Goal: Task Accomplishment & Management: Manage account settings

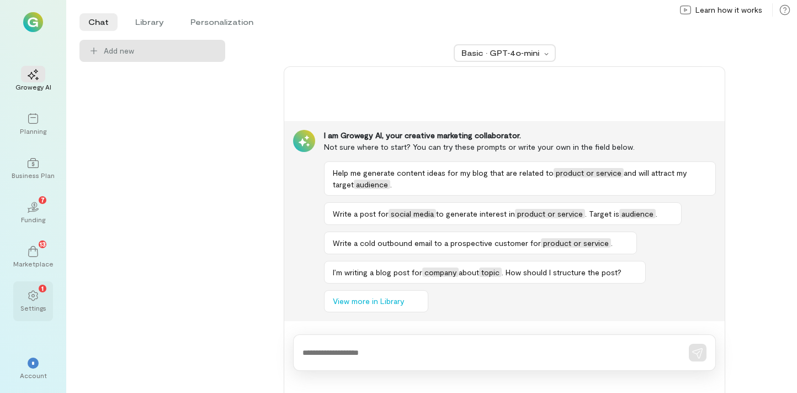
click at [36, 290] on icon at bounding box center [33, 295] width 11 height 11
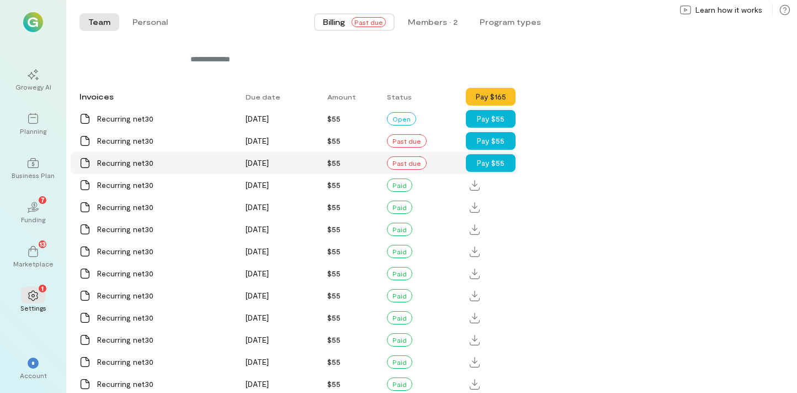
scroll to position [677, 0]
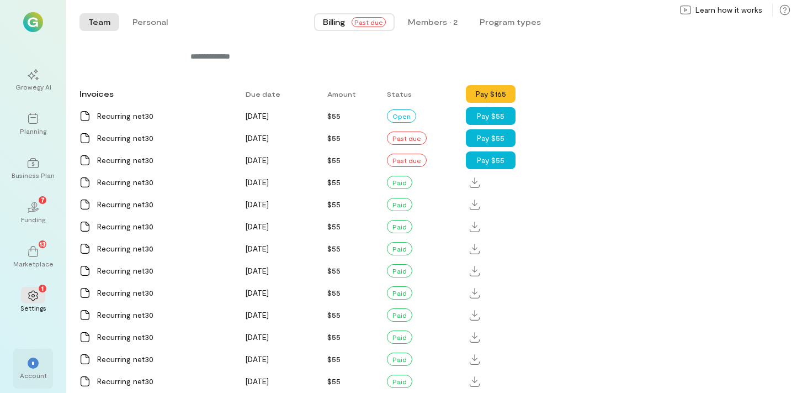
click at [32, 363] on span "*" at bounding box center [32, 363] width 3 height 7
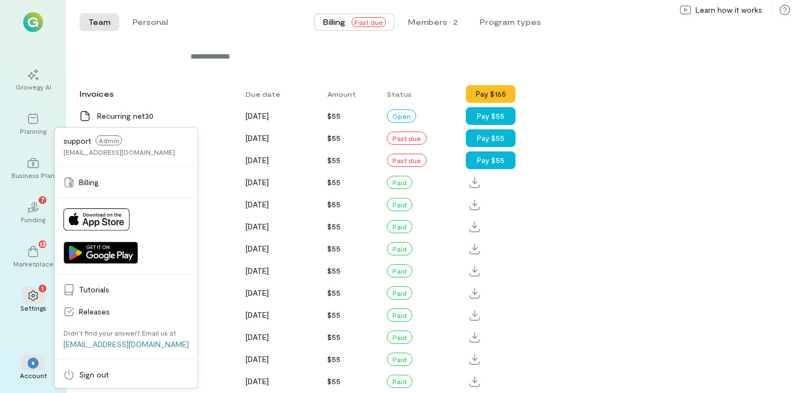
click at [35, 330] on div "Growegy AI Planning Business Plan 02 7 Funding 13 Marketplace 1 Settings * Acco…" at bounding box center [33, 196] width 66 height 393
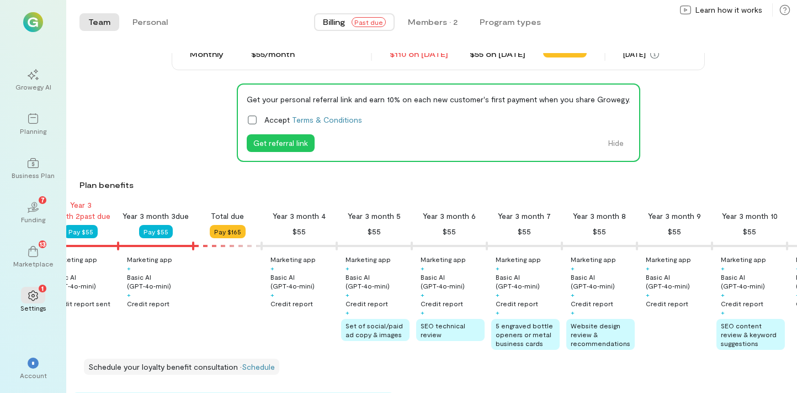
scroll to position [0, 0]
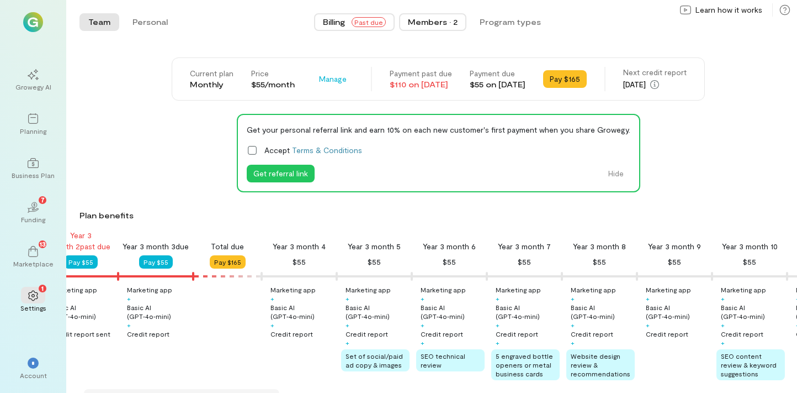
click at [446, 23] on div "Members · 2" at bounding box center [433, 22] width 50 height 11
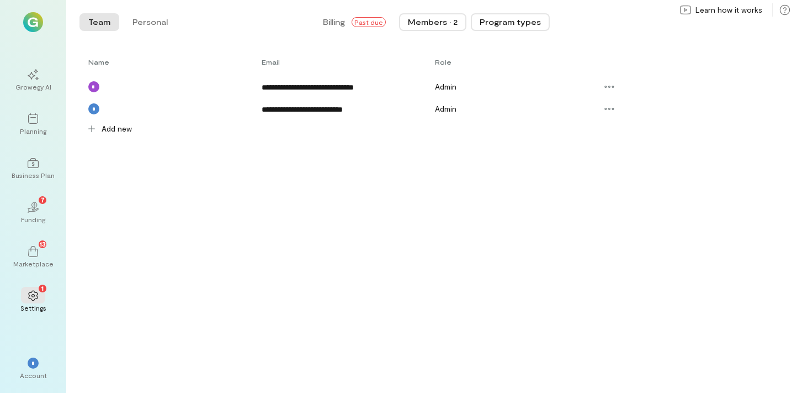
click at [494, 21] on button "Program types" at bounding box center [510, 22] width 79 height 18
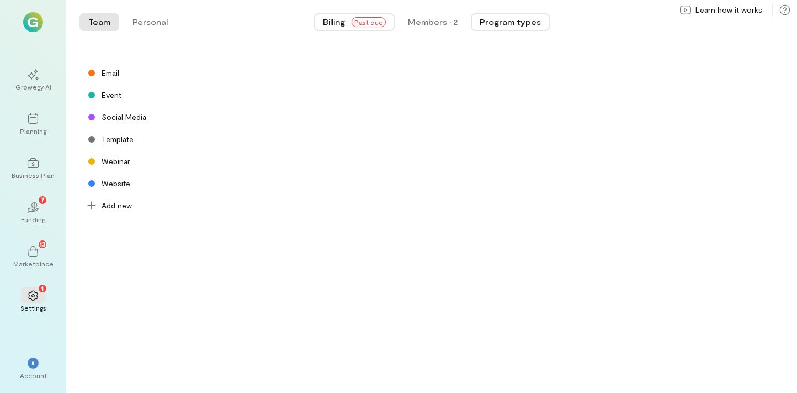
click at [338, 20] on span "Billing" at bounding box center [334, 22] width 22 height 11
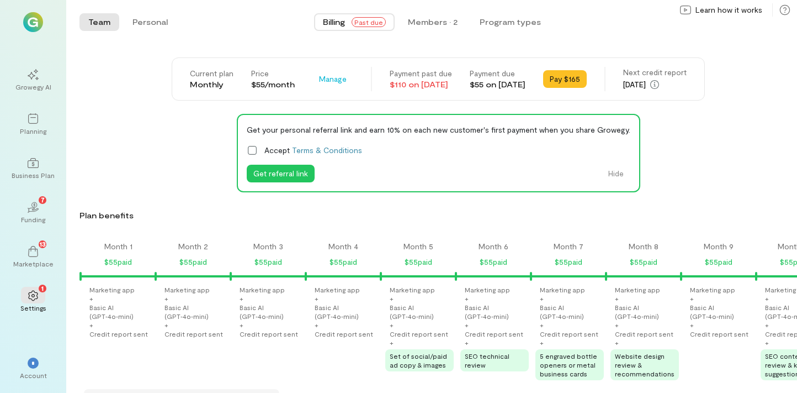
scroll to position [0, 1915]
